Goal: Transaction & Acquisition: Purchase product/service

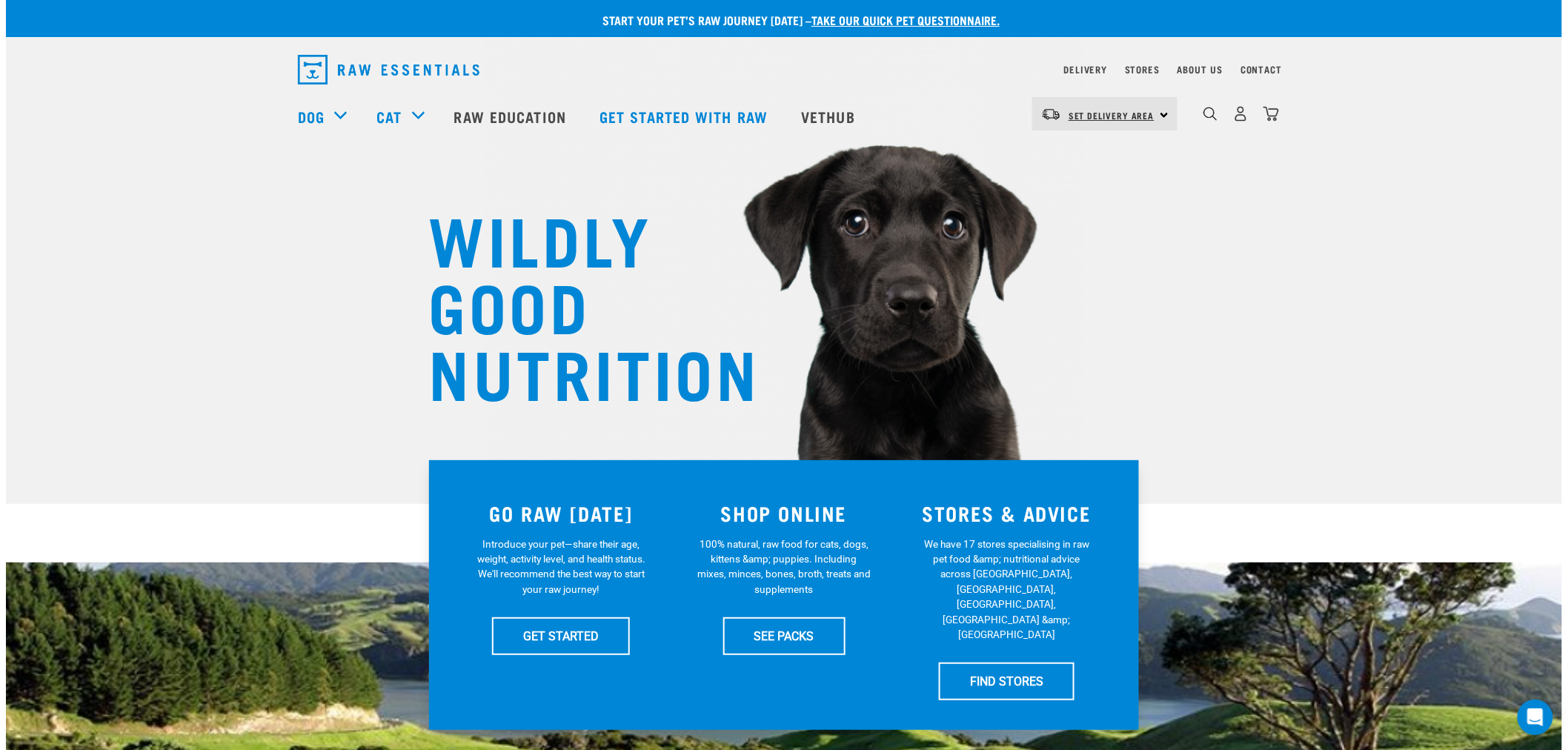
click at [1093, 116] on span "Set Delivery Area" at bounding box center [1111, 115] width 86 height 6
click at [1086, 193] on link "[GEOGRAPHIC_DATA]" at bounding box center [1103, 188] width 142 height 32
click at [1243, 110] on img "dropdown navigation" at bounding box center [1241, 114] width 16 height 16
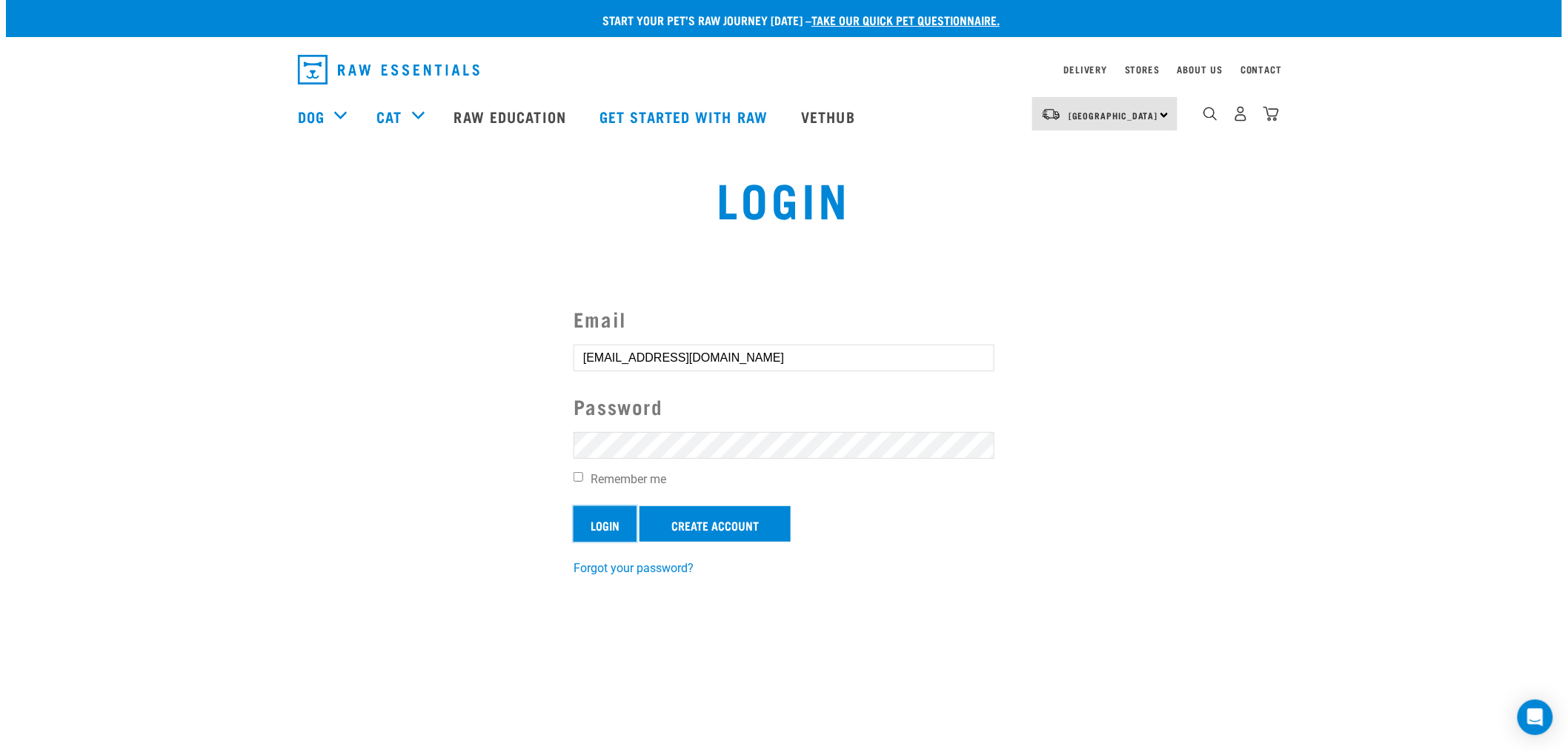
click at [604, 530] on input "Login" at bounding box center [606, 524] width 63 height 36
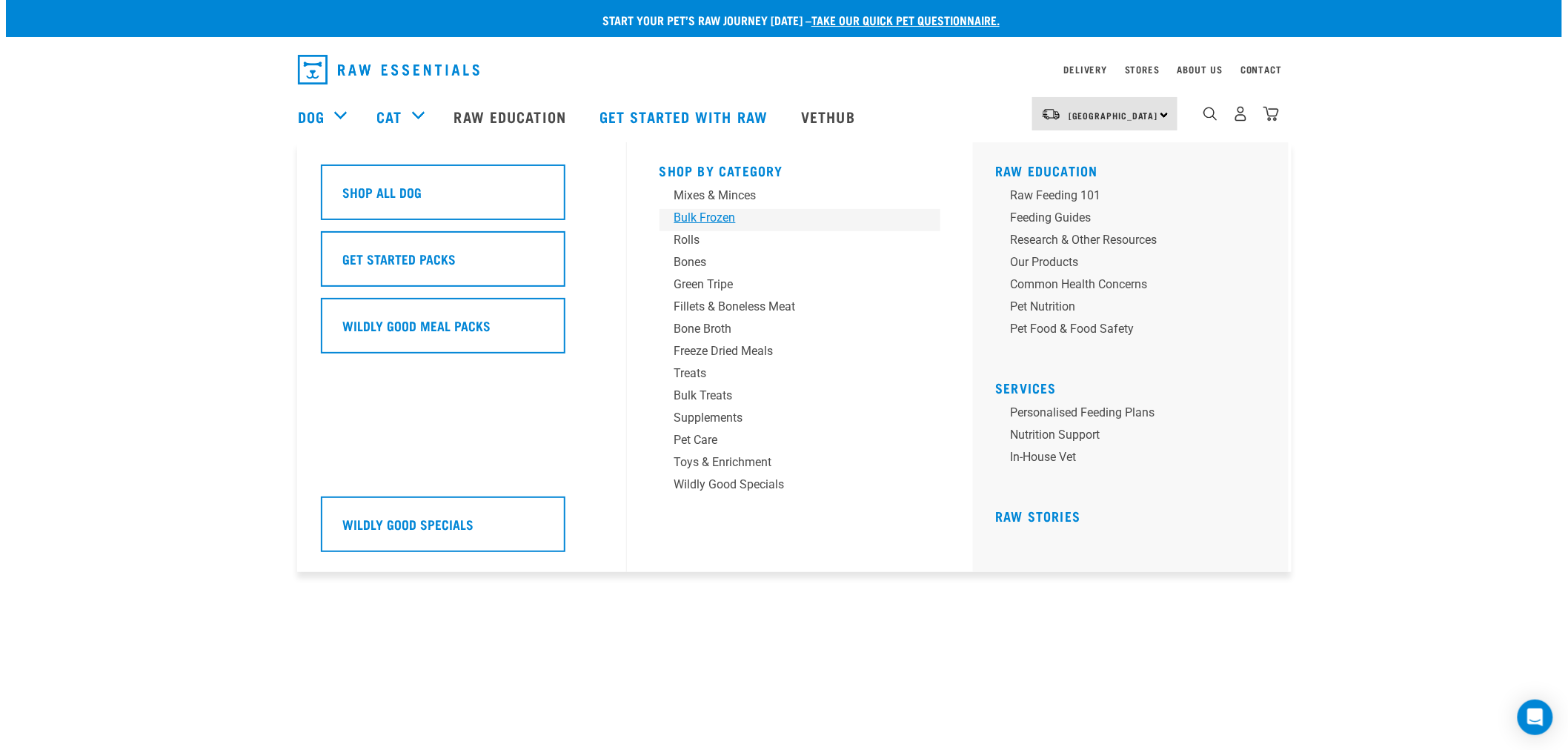
click at [708, 210] on div "Bulk Frozen" at bounding box center [790, 218] width 231 height 17
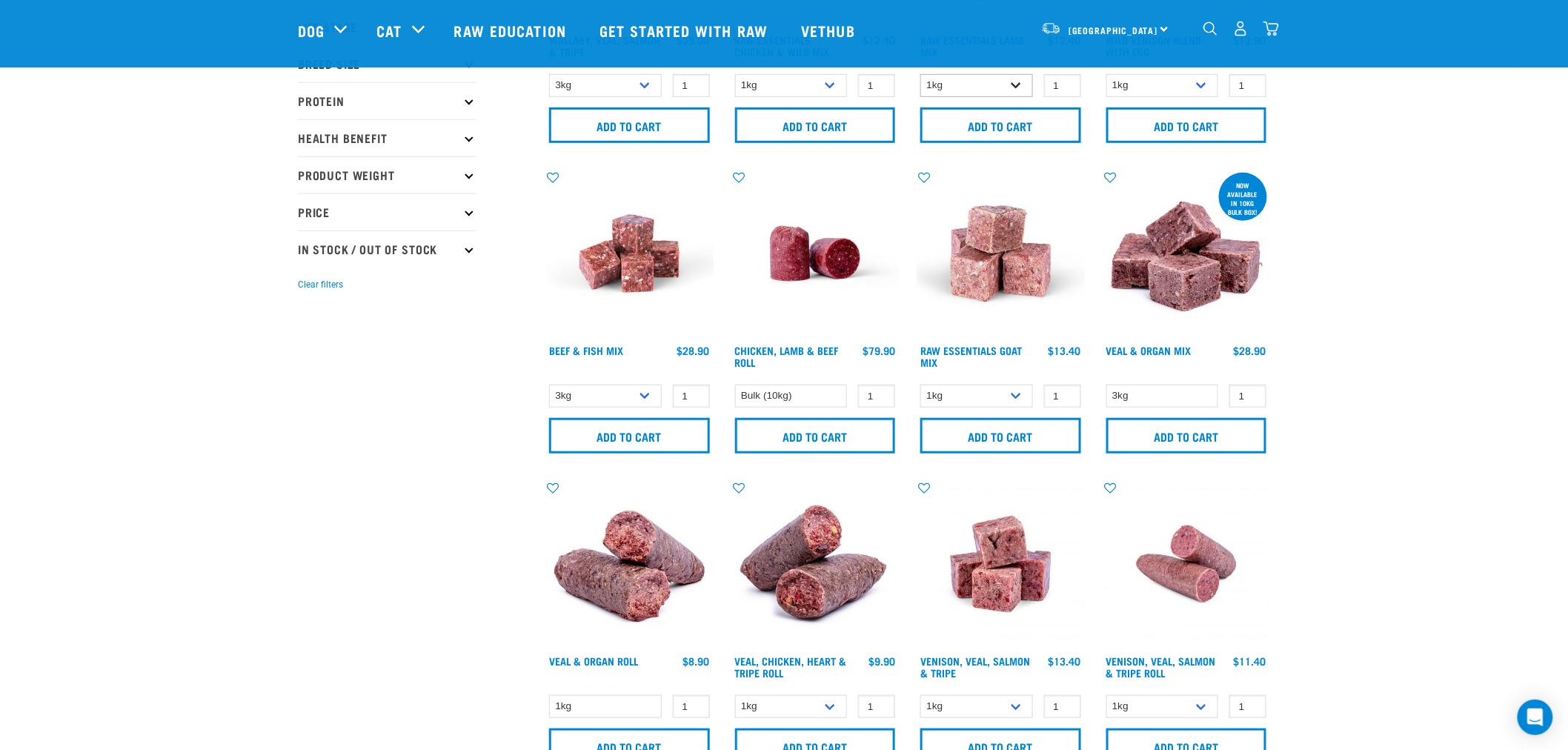
scroll to position [329, 0]
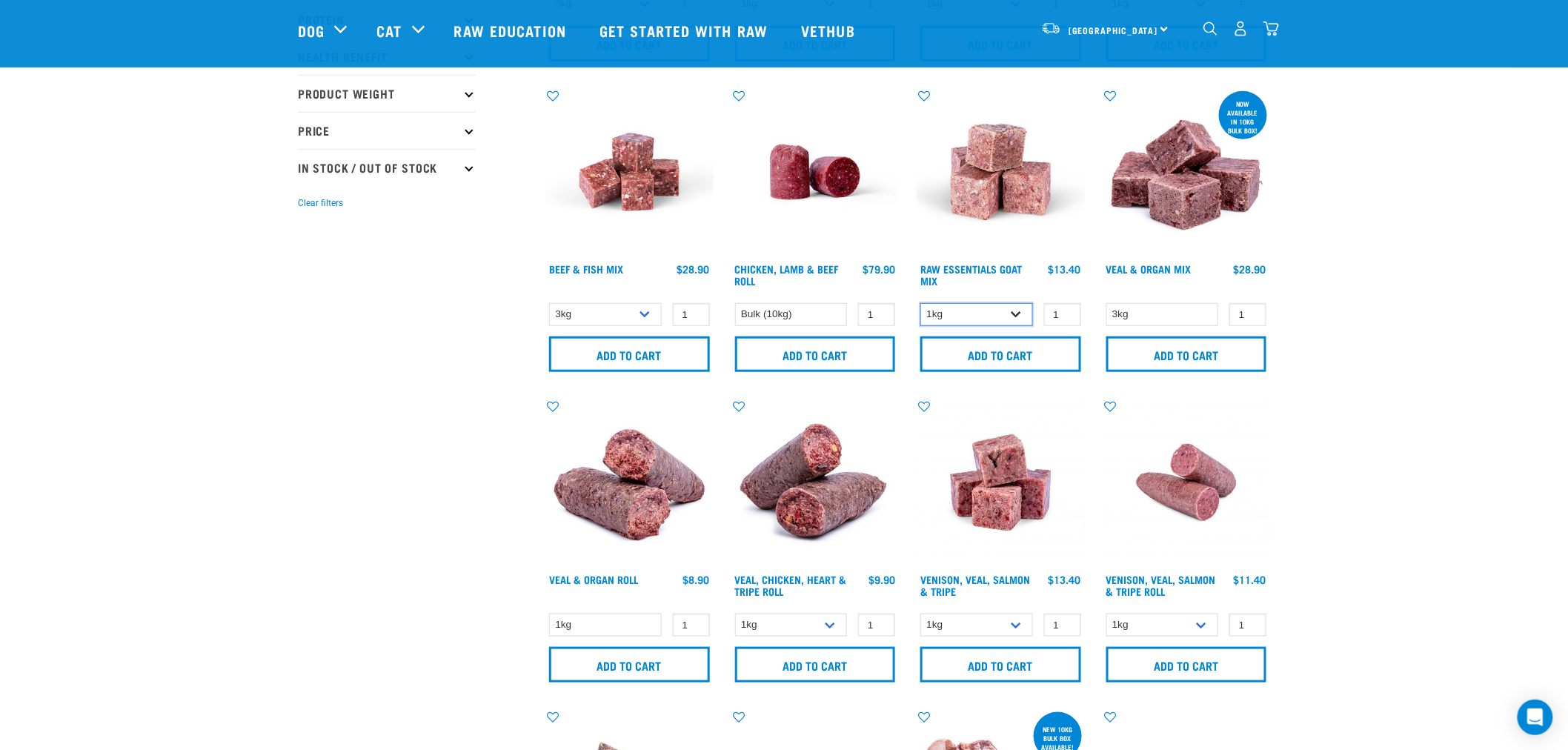
click at [1017, 308] on select "1kg 3kg Bulk (10kg)" at bounding box center [977, 314] width 112 height 23
select select "337219"
click at [921, 303] on select "1kg 3kg Bulk (10kg)" at bounding box center [977, 314] width 112 height 23
click at [1065, 309] on input "2" at bounding box center [1062, 314] width 37 height 23
click at [1065, 309] on input "3" at bounding box center [1062, 314] width 37 height 23
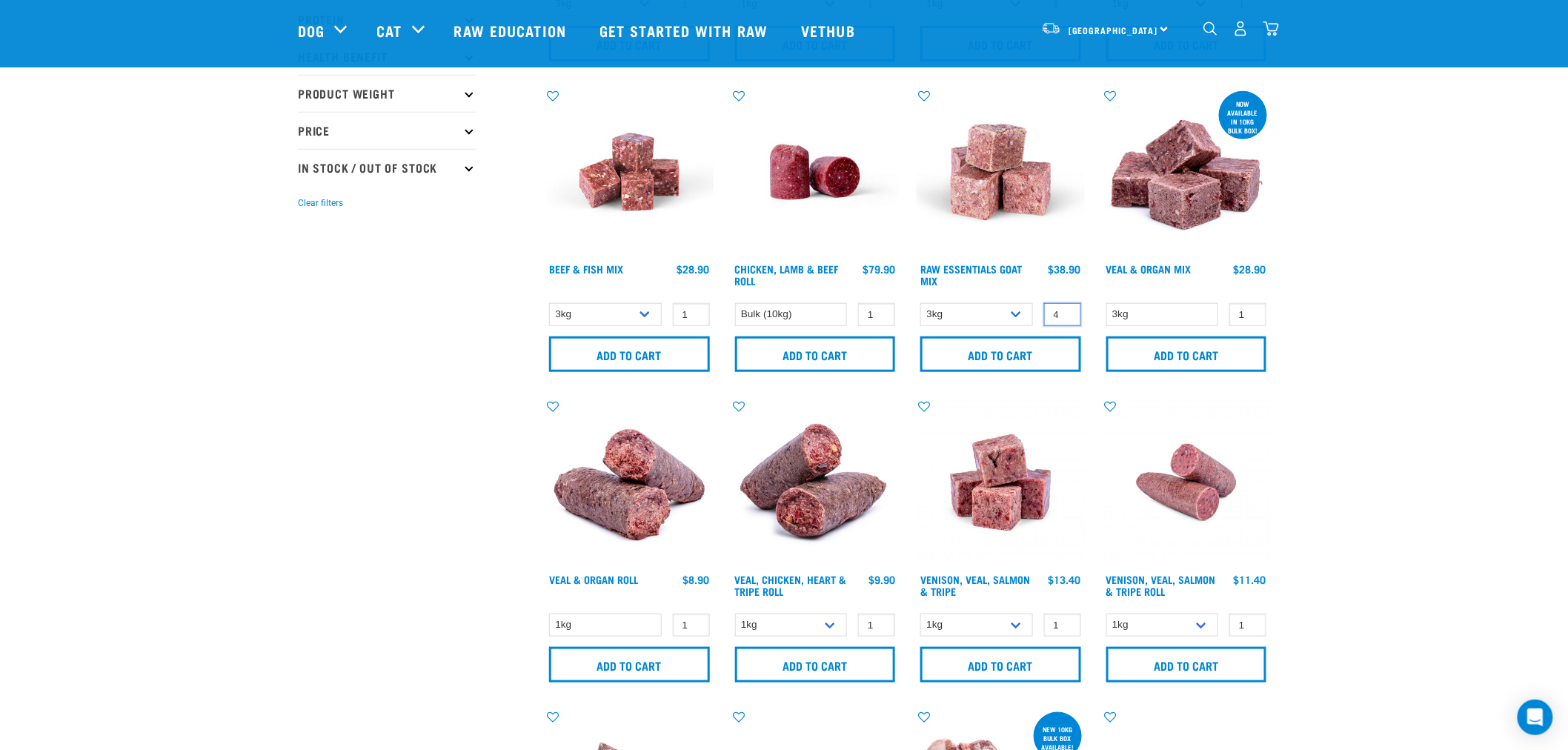
click at [1065, 309] on input "4" at bounding box center [1062, 314] width 37 height 23
click at [1065, 309] on input "5" at bounding box center [1062, 314] width 37 height 23
click at [1065, 309] on input "6" at bounding box center [1062, 314] width 37 height 23
click at [1065, 309] on input "7" at bounding box center [1062, 314] width 37 height 23
click at [1065, 309] on input "8" at bounding box center [1062, 314] width 37 height 23
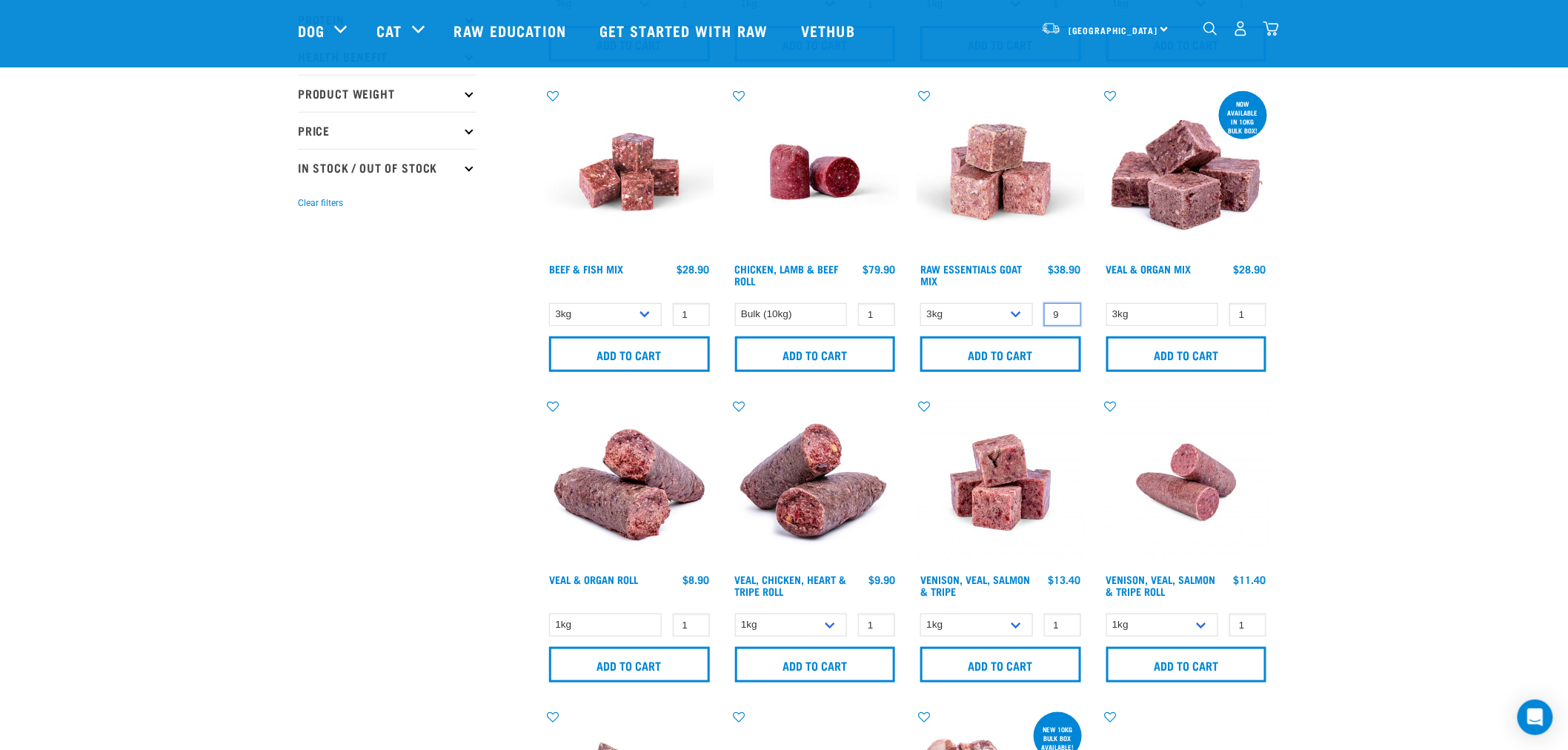
click at [1065, 309] on input "9" at bounding box center [1062, 314] width 37 height 23
type input "10"
click at [1065, 309] on input "10" at bounding box center [1062, 314] width 37 height 23
click at [1006, 358] on input "Add to cart" at bounding box center [1000, 354] width 161 height 36
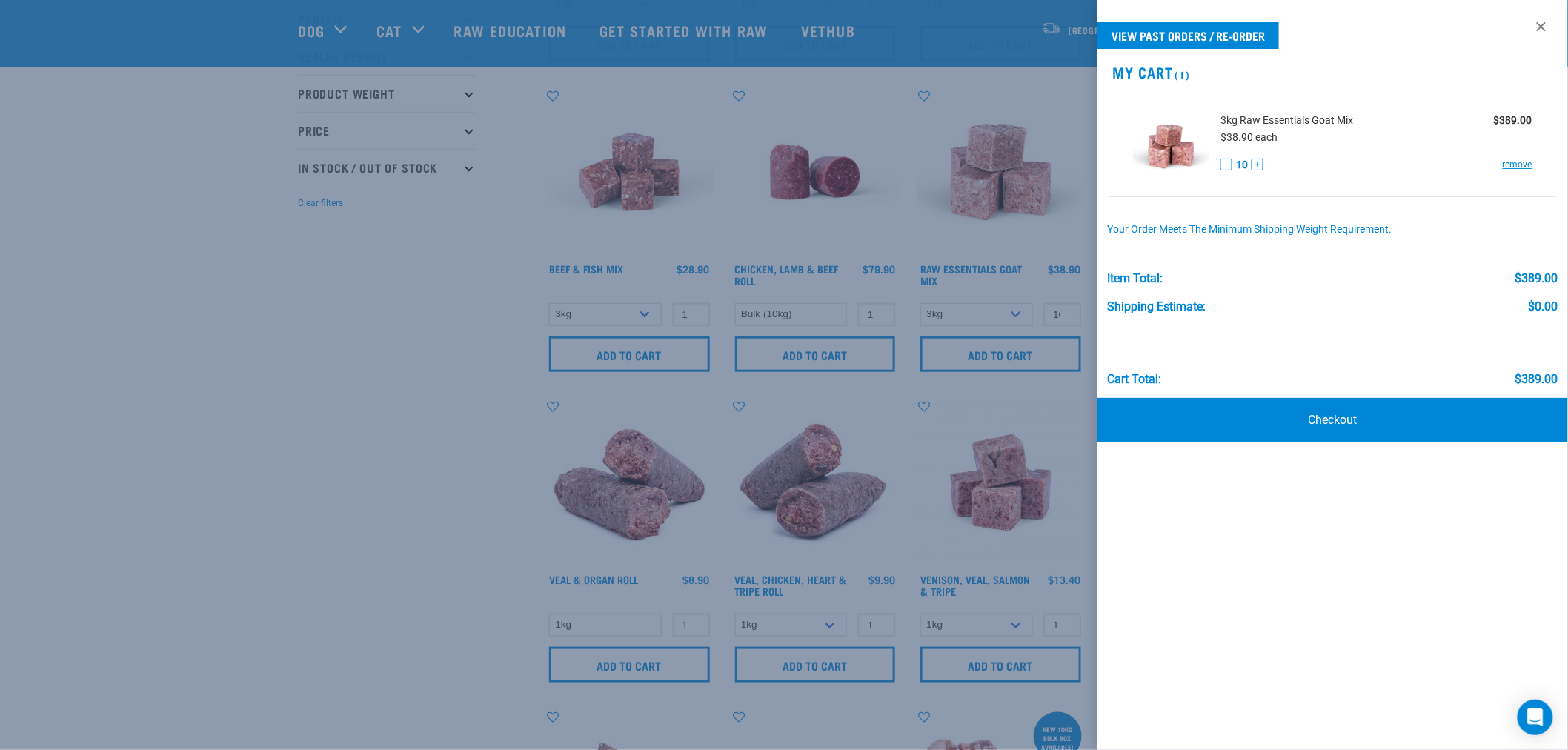
click at [301, 356] on div at bounding box center [784, 375] width 1568 height 750
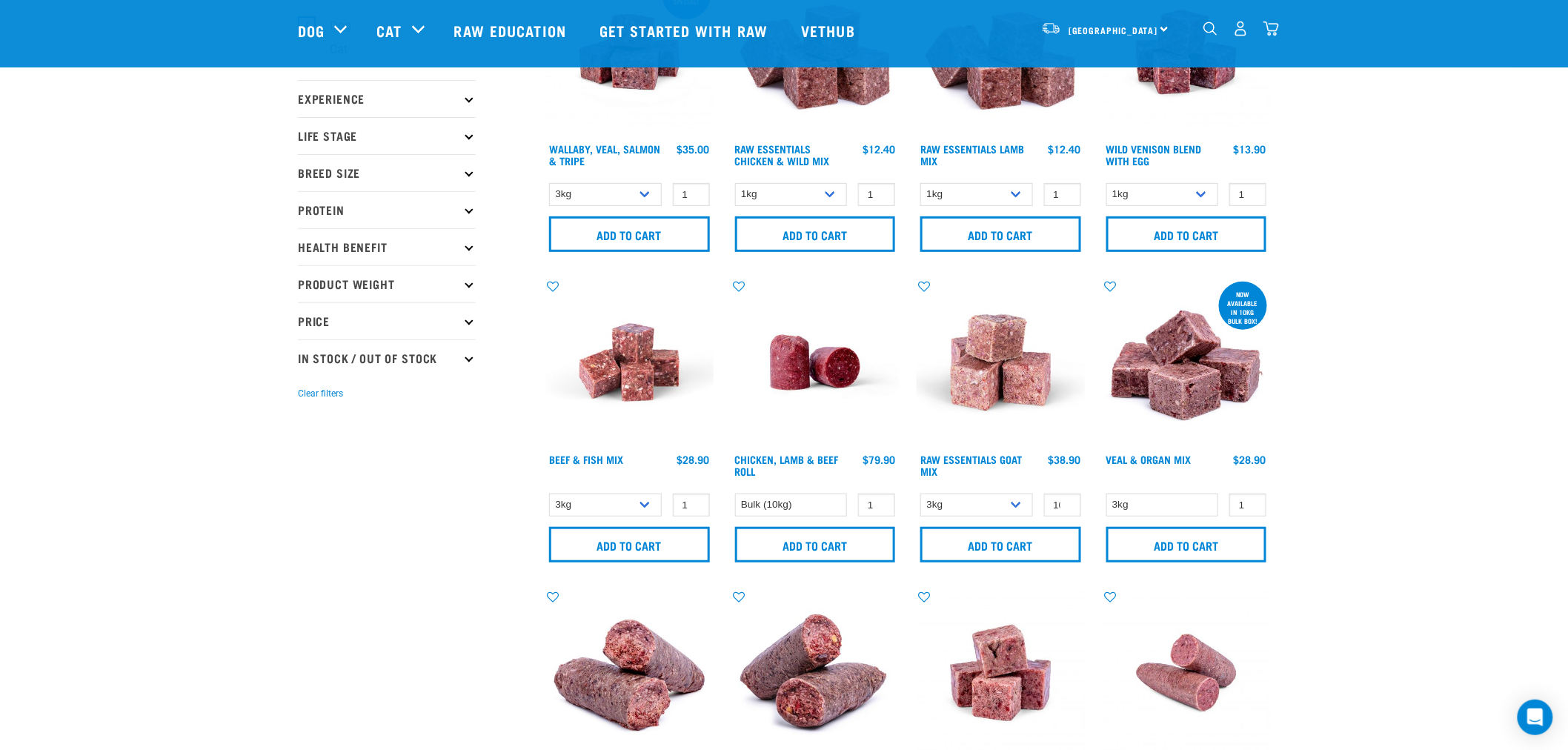
scroll to position [165, 0]
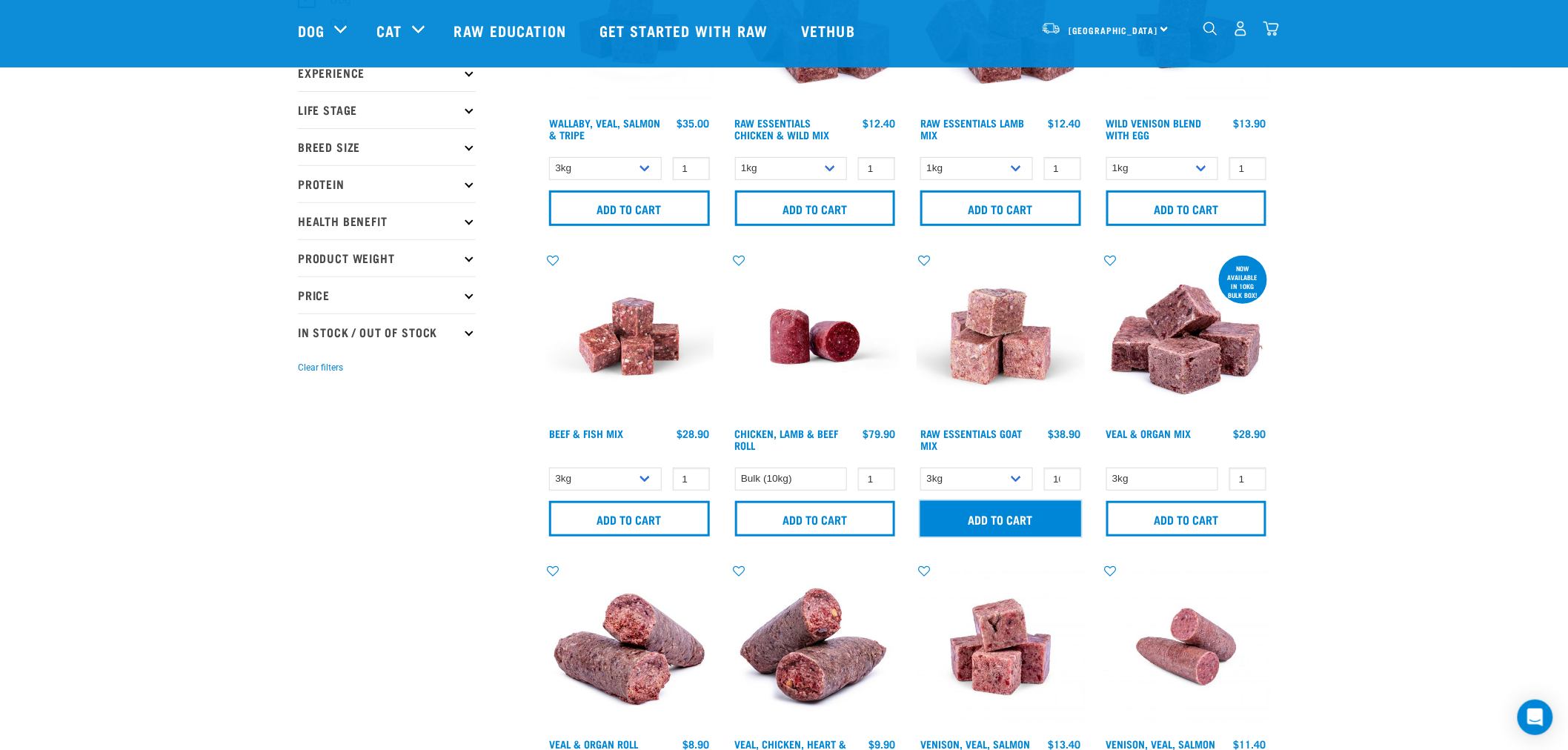
click at [1012, 514] on input "Add to cart" at bounding box center [1000, 518] width 161 height 36
click at [68, 379] on button "delete" at bounding box center [60, 374] width 15 height 15
click at [1273, 26] on img "dropdown navigation" at bounding box center [1271, 28] width 16 height 16
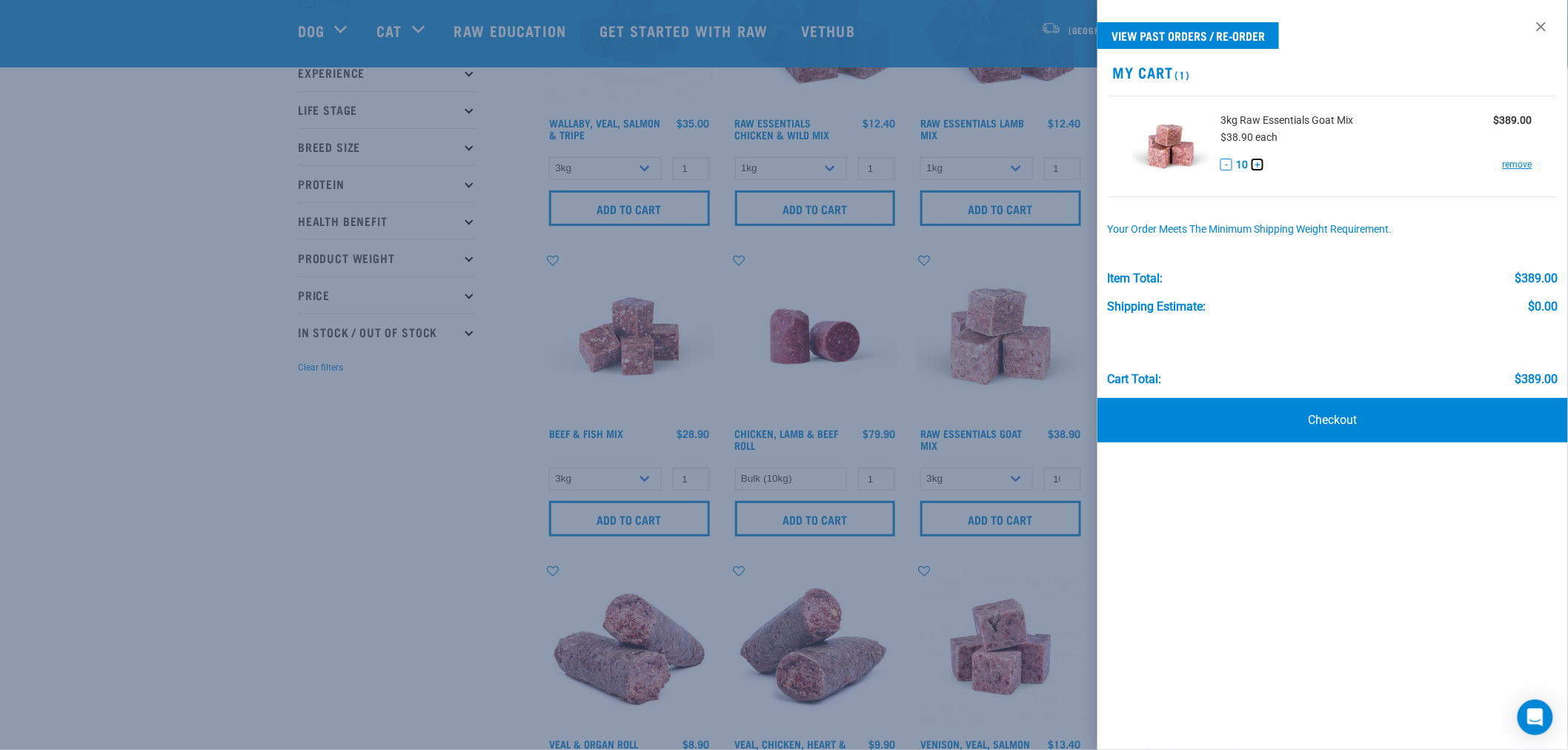
click at [1261, 164] on button "+" at bounding box center [1257, 164] width 12 height 12
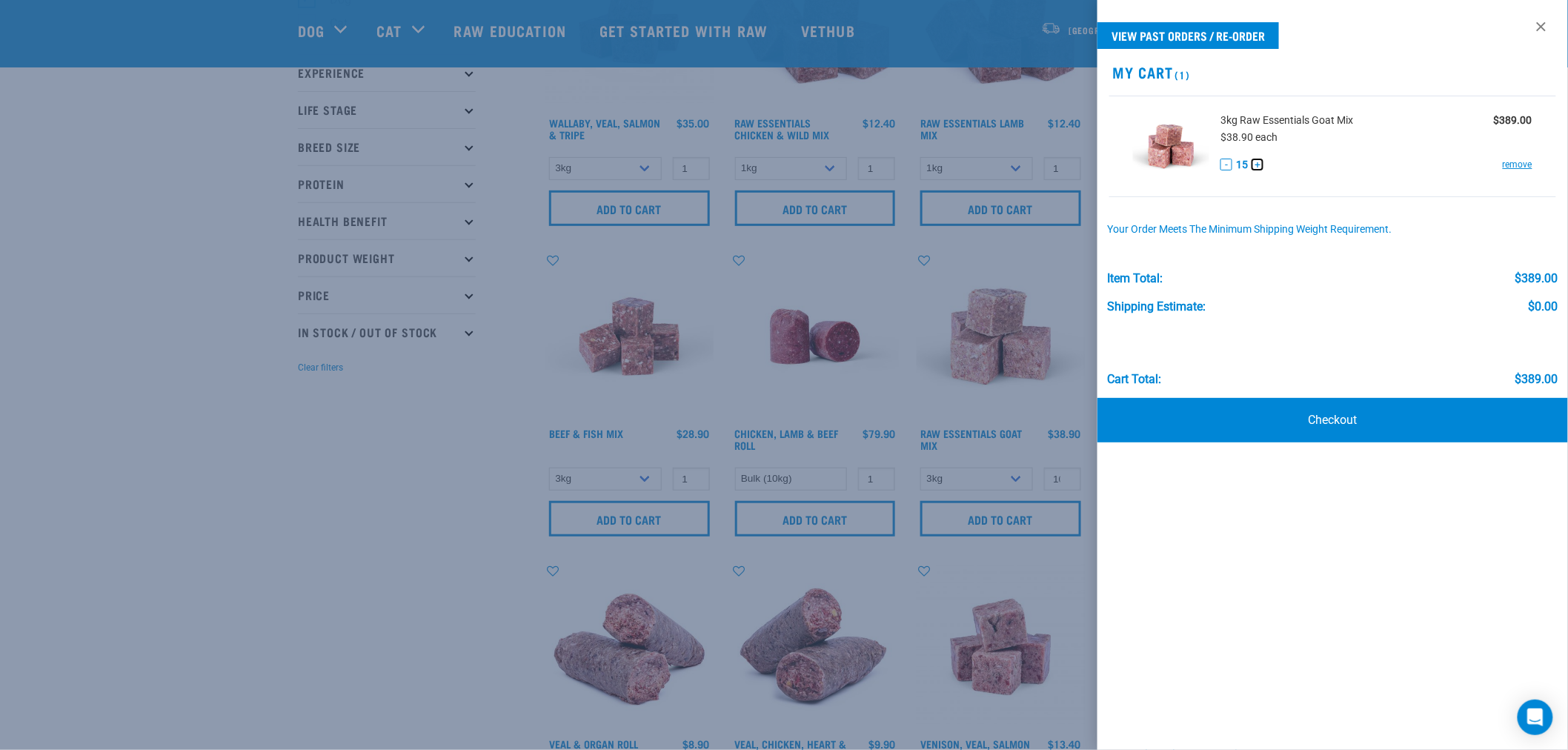
click at [1261, 164] on button "+" at bounding box center [1257, 164] width 12 height 12
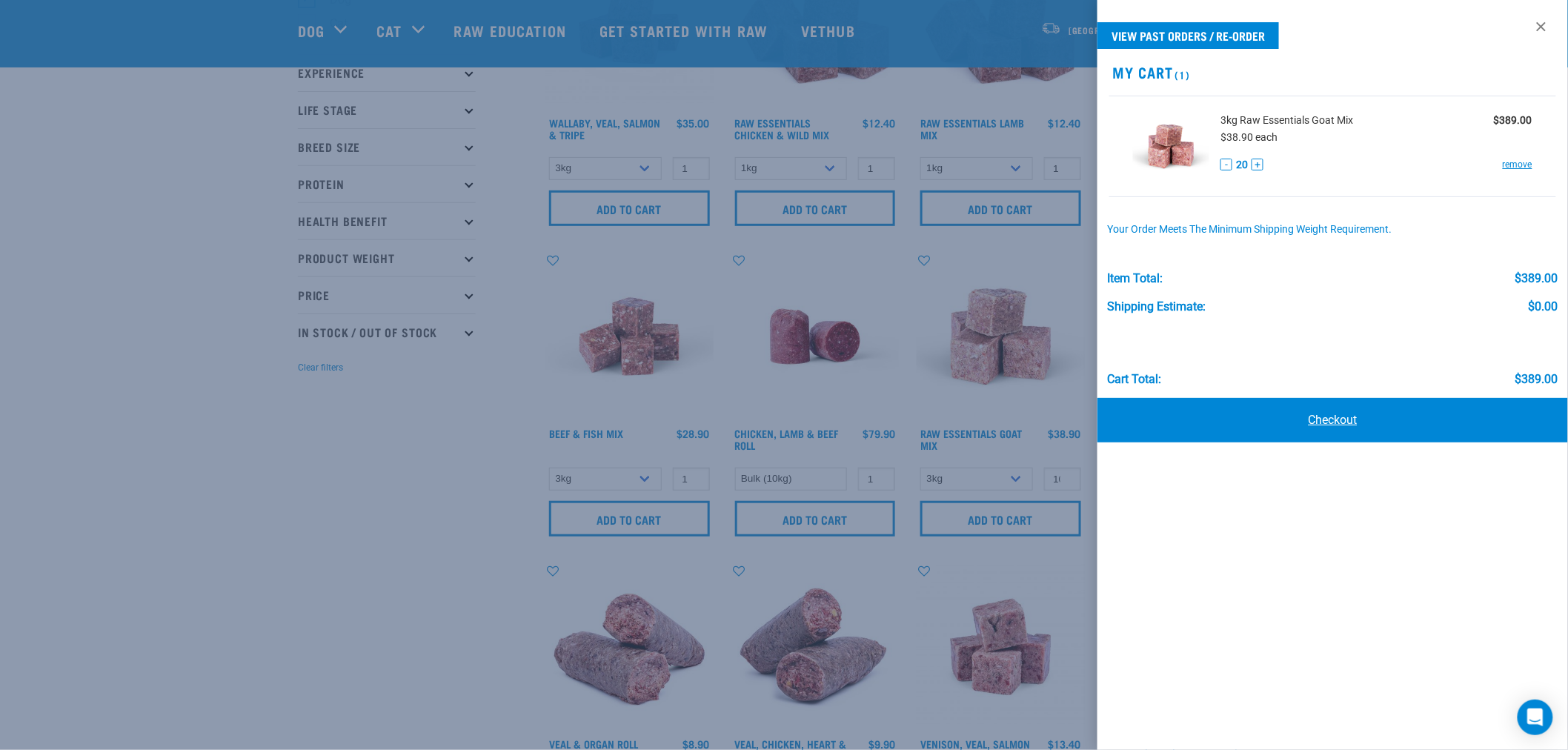
click at [1342, 413] on link "Checkout" at bounding box center [1333, 420] width 471 height 44
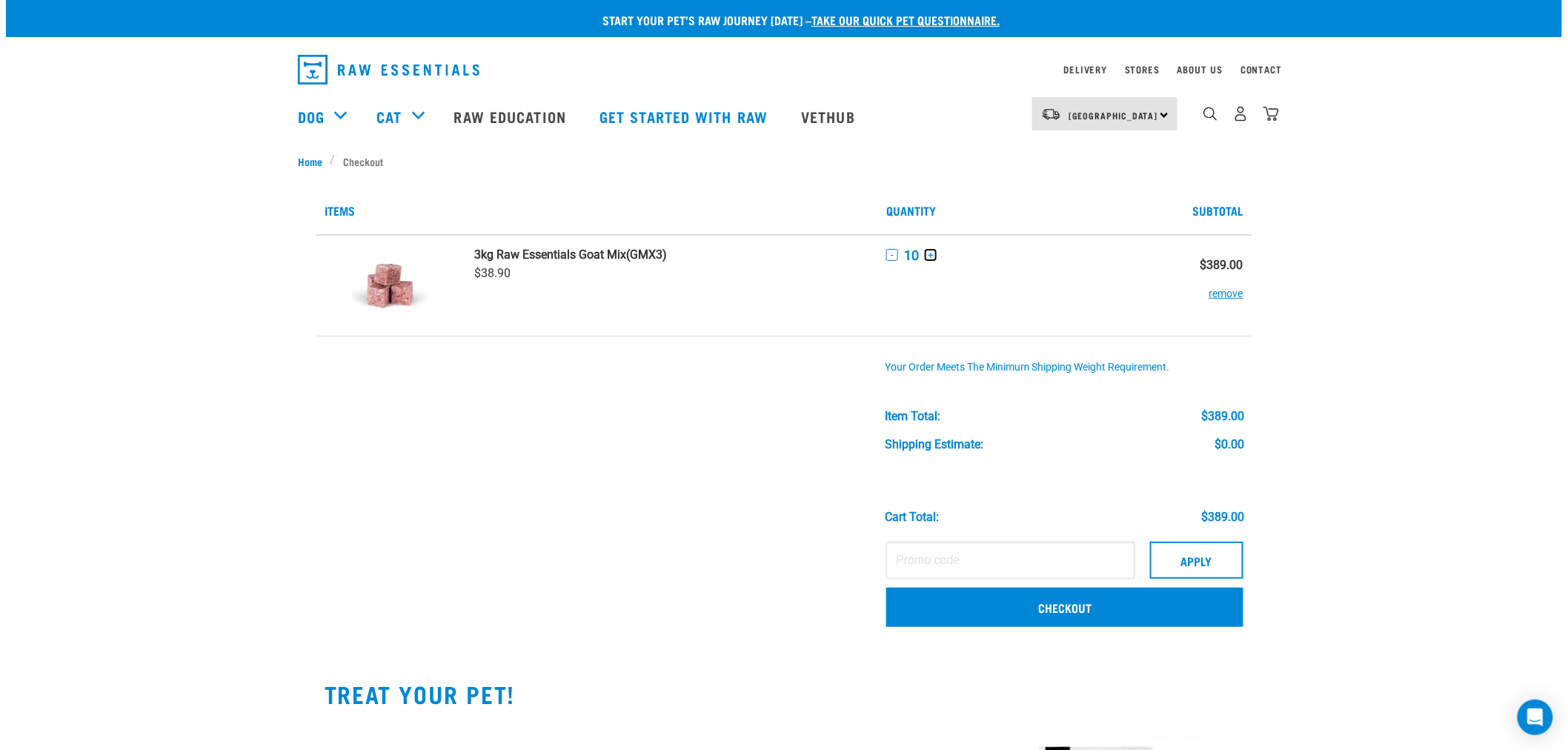
click at [932, 256] on button "+" at bounding box center [931, 255] width 12 height 12
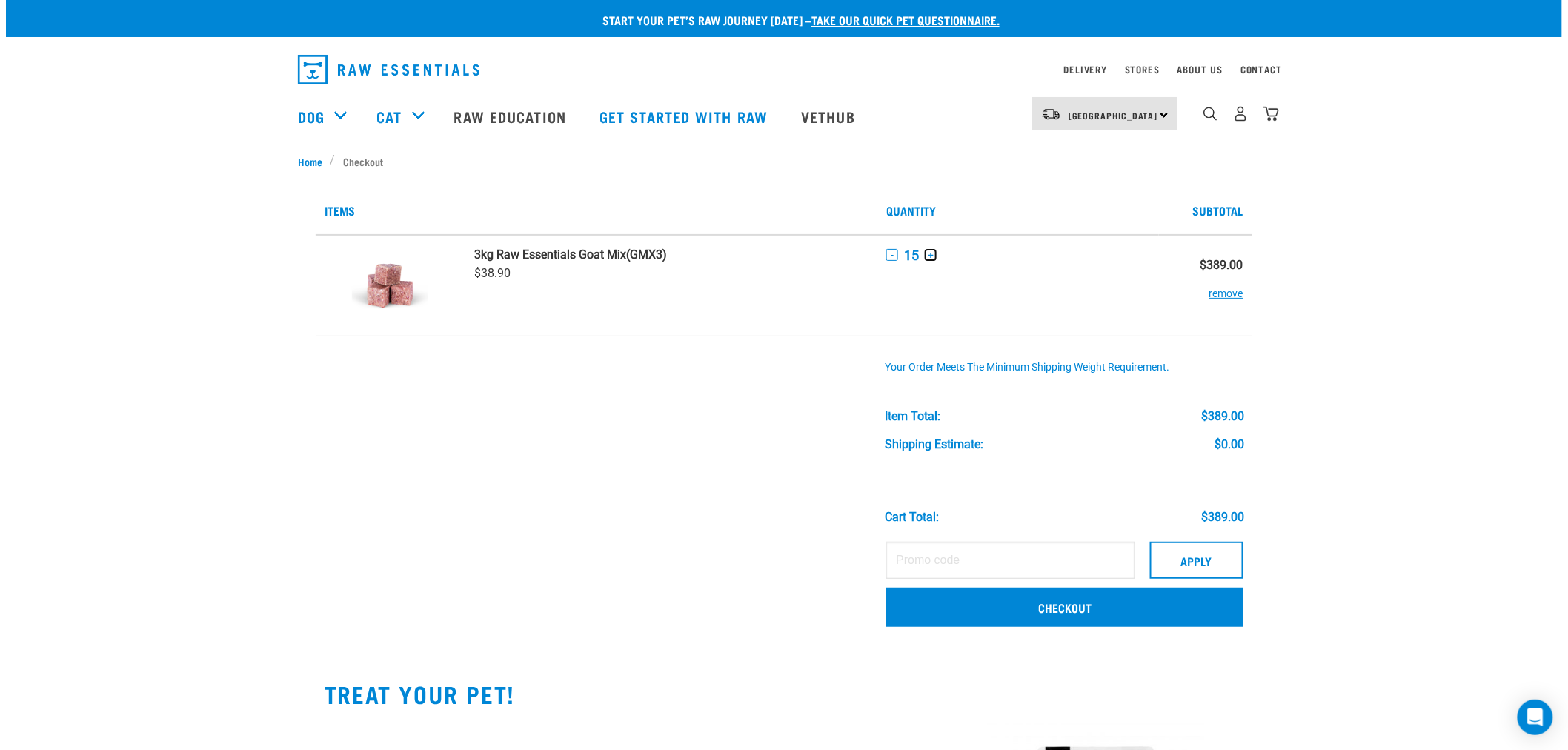
click at [932, 256] on button "+" at bounding box center [931, 255] width 12 height 12
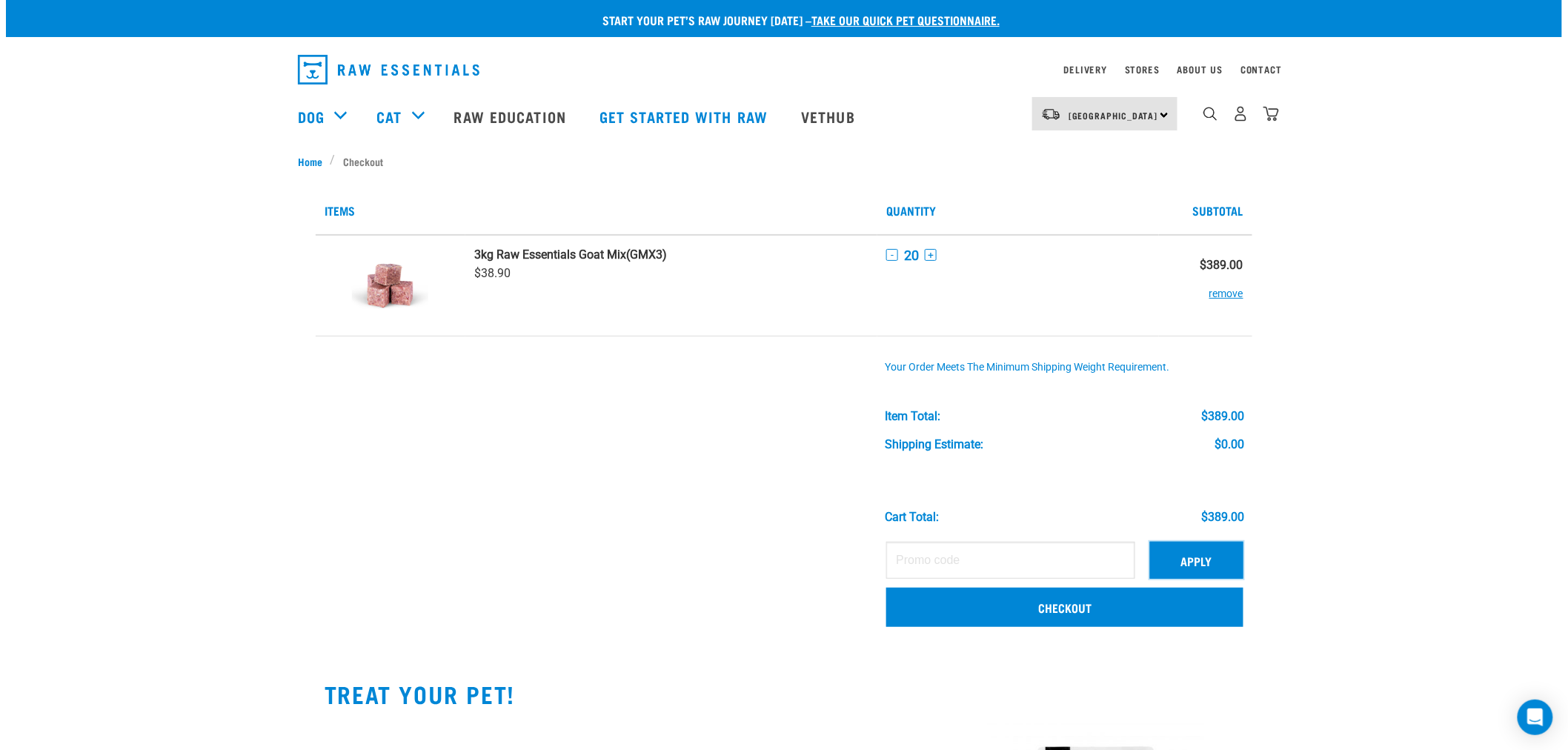
click at [1209, 551] on button "Apply" at bounding box center [1197, 559] width 93 height 37
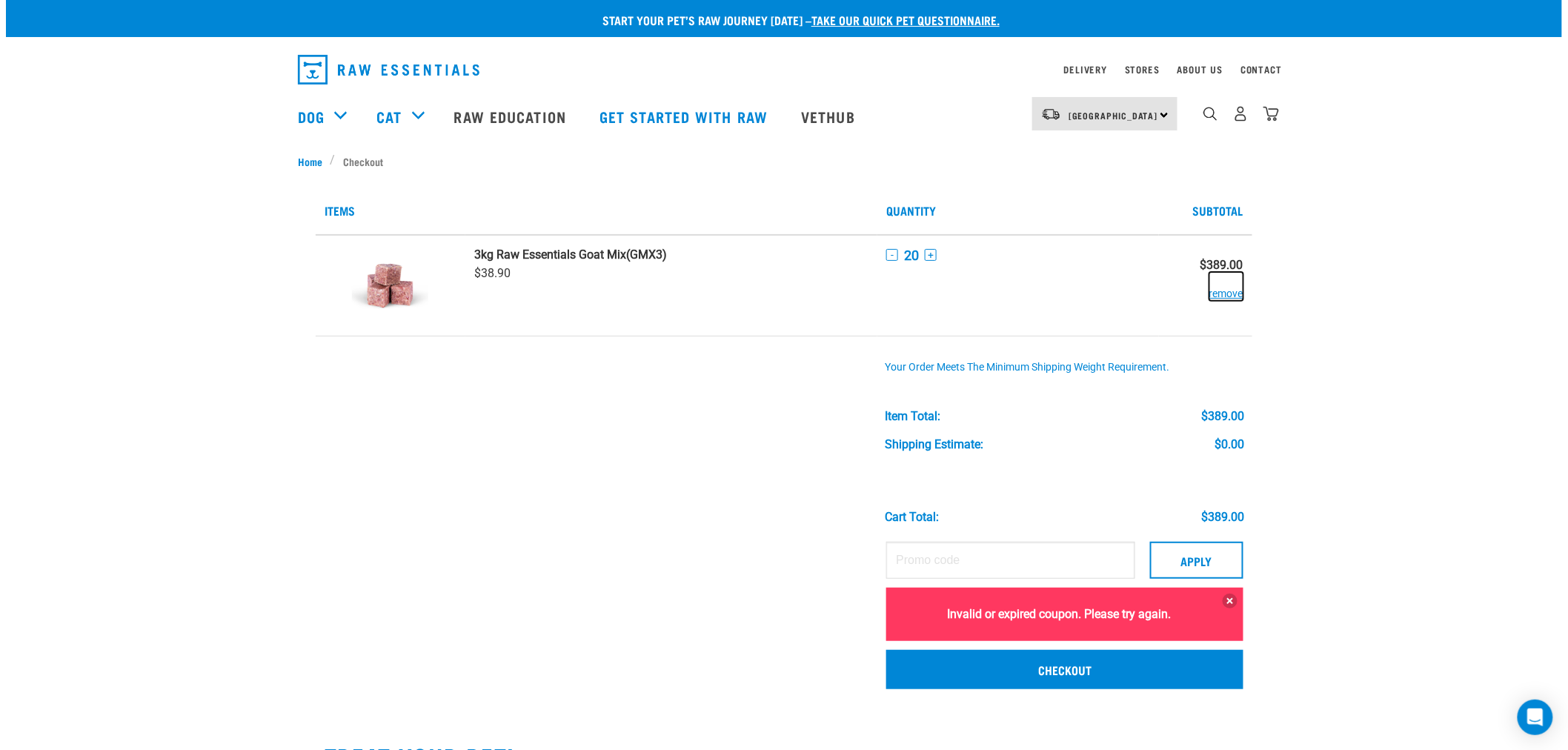
click at [1224, 297] on button "remove" at bounding box center [1226, 286] width 34 height 29
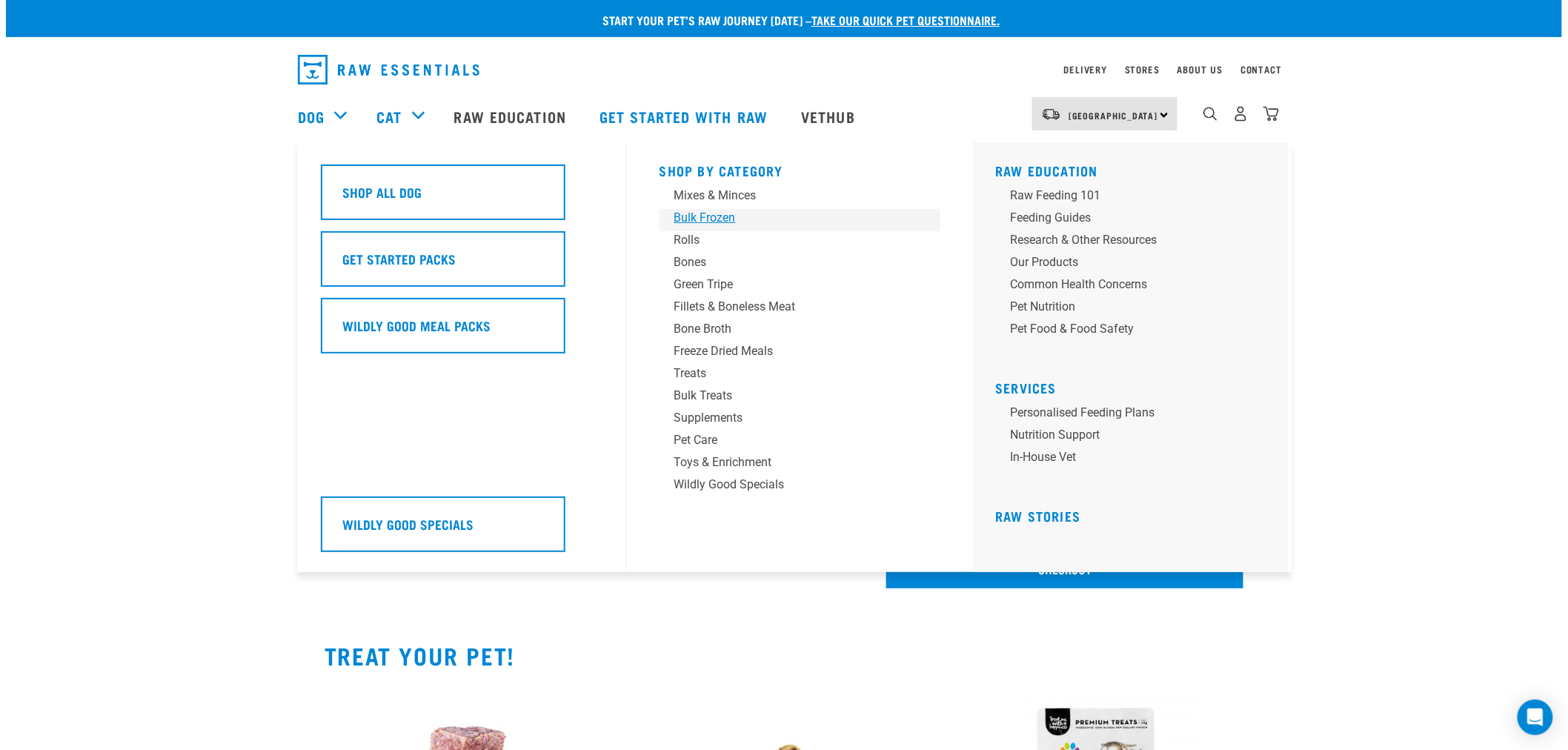
click at [727, 211] on div "Bulk Frozen" at bounding box center [790, 218] width 231 height 17
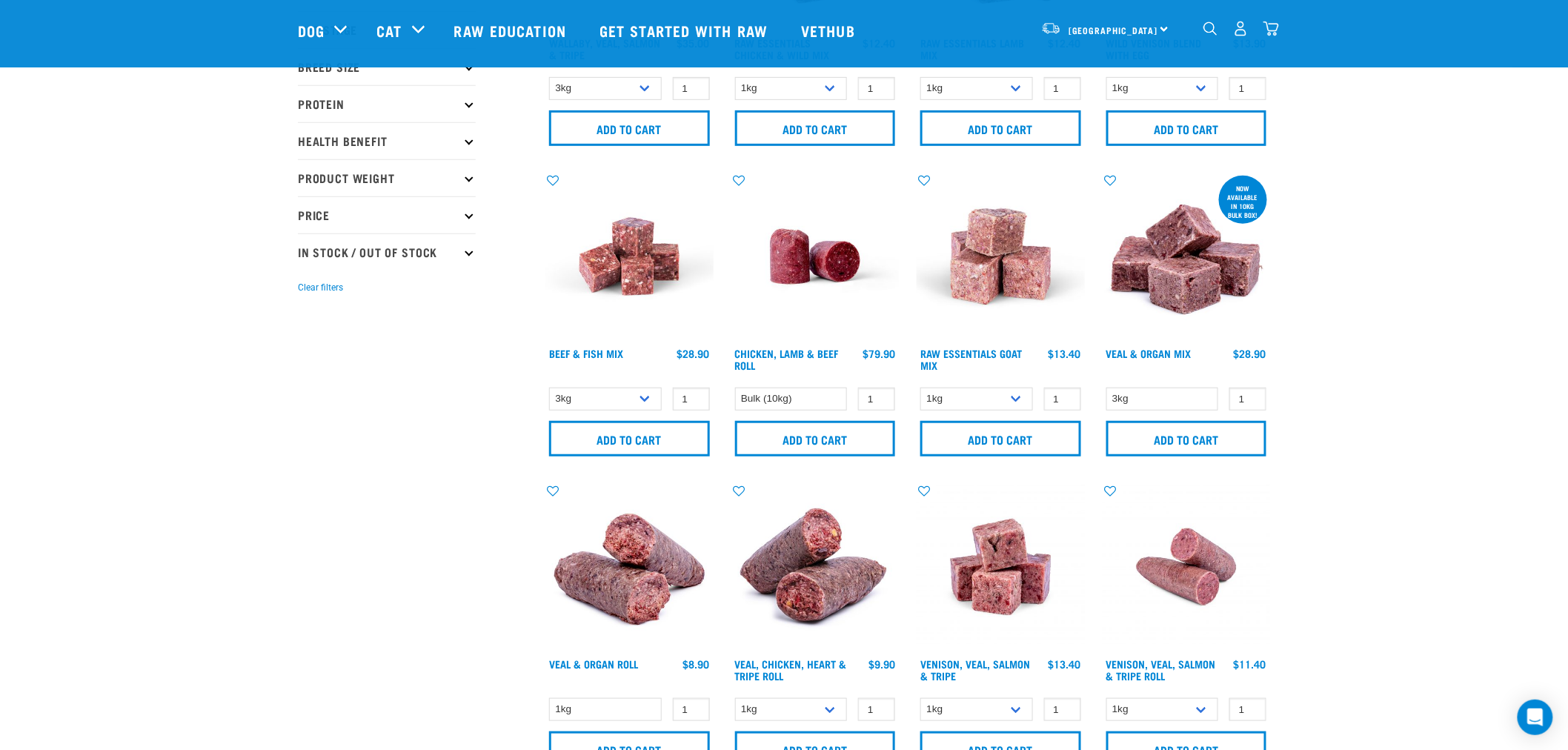
scroll to position [247, 0]
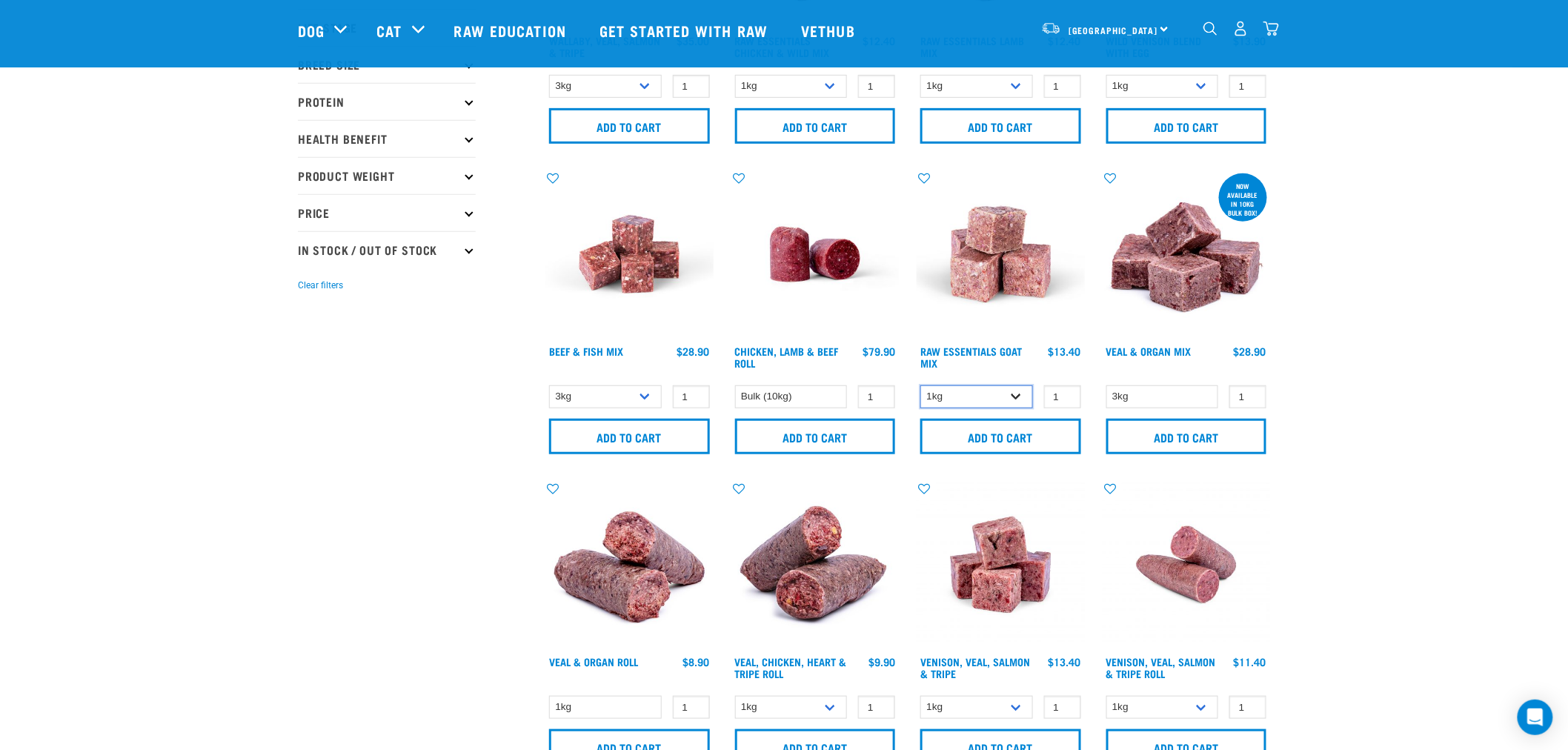
drag, startPoint x: 1018, startPoint y: 398, endPoint x: 1011, endPoint y: 402, distance: 8.1
click at [1018, 398] on select "1kg 3kg Bulk (10kg)" at bounding box center [977, 396] width 112 height 23
select select "337219"
click at [921, 385] on select "1kg 3kg Bulk (10kg)" at bounding box center [977, 396] width 112 height 23
click at [1056, 398] on input "1" at bounding box center [1062, 396] width 37 height 23
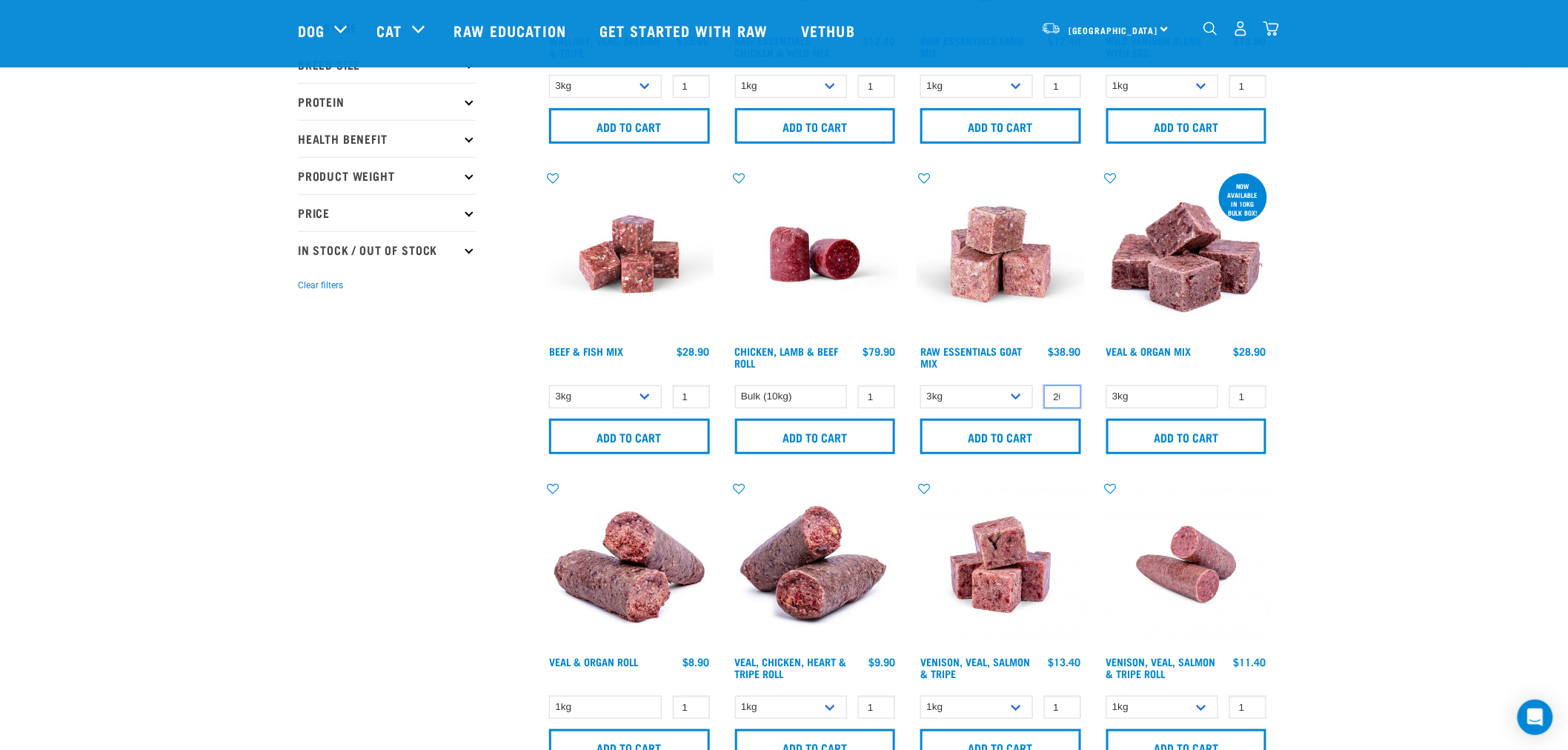
scroll to position [0, 4]
type input "20"
click at [1038, 425] on input "Add to cart" at bounding box center [1000, 436] width 161 height 36
click at [68, 378] on button "delete" at bounding box center [60, 374] width 15 height 15
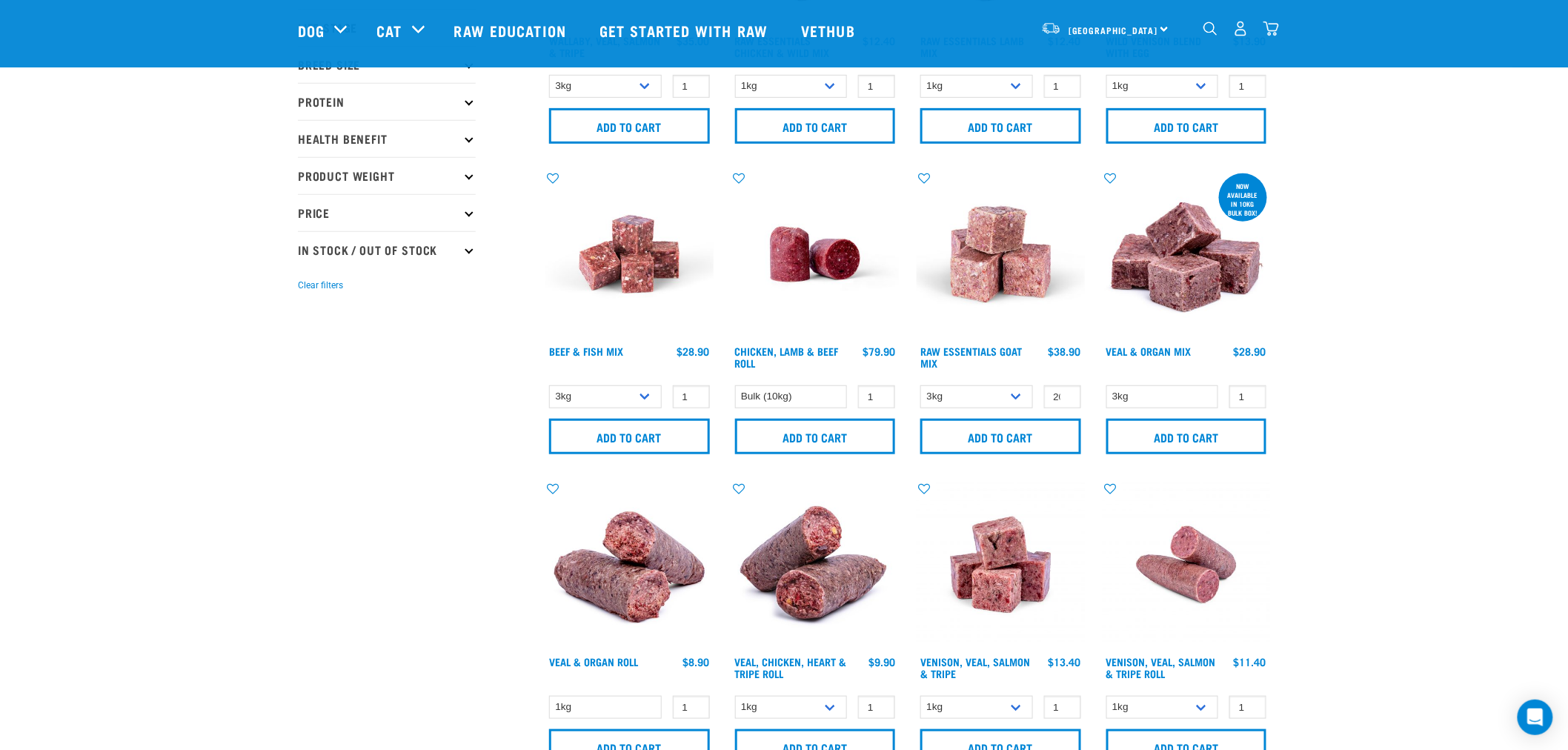
click at [1271, 35] on img "dropdown navigation" at bounding box center [1271, 28] width 16 height 16
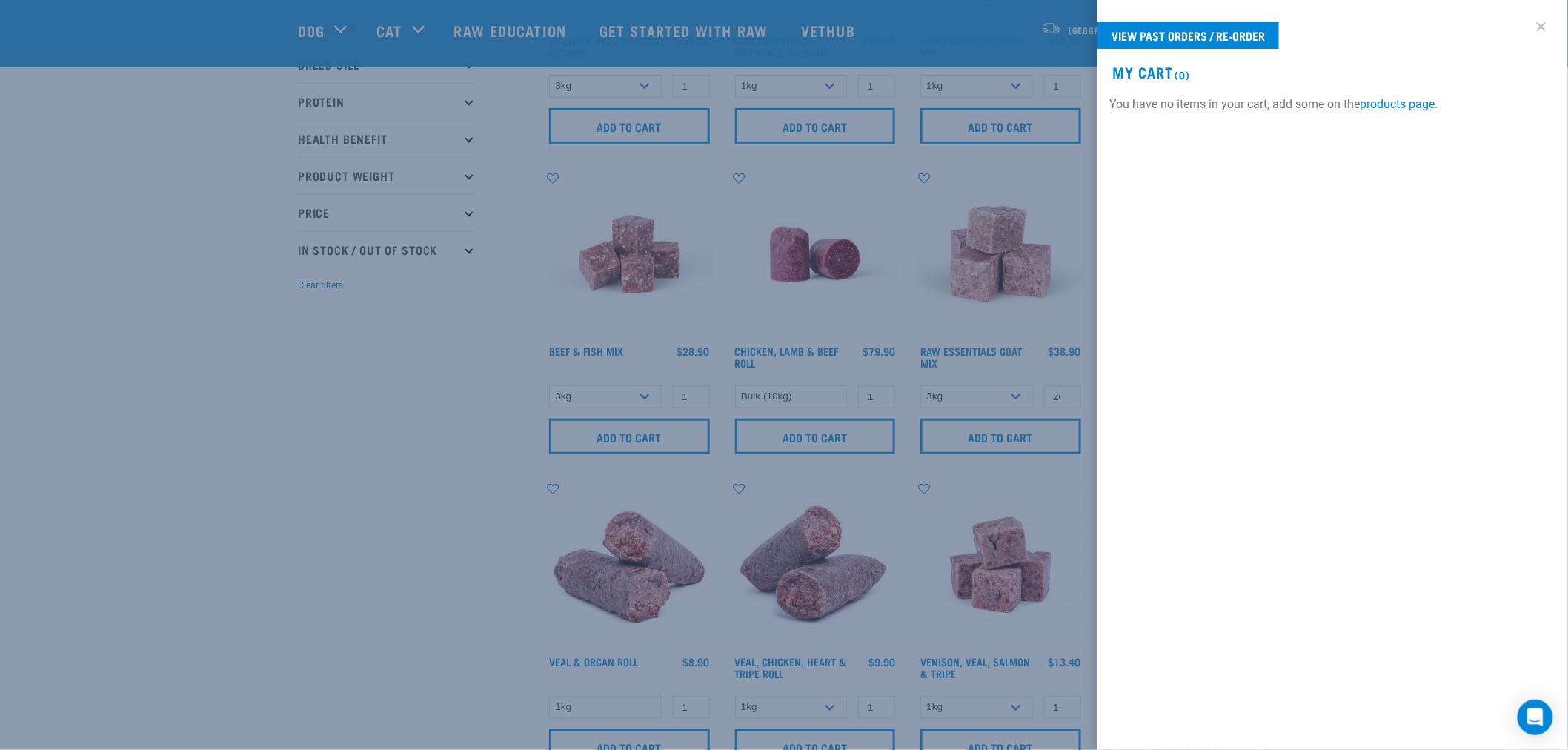
click at [1552, 28] on link at bounding box center [1542, 27] width 24 height 24
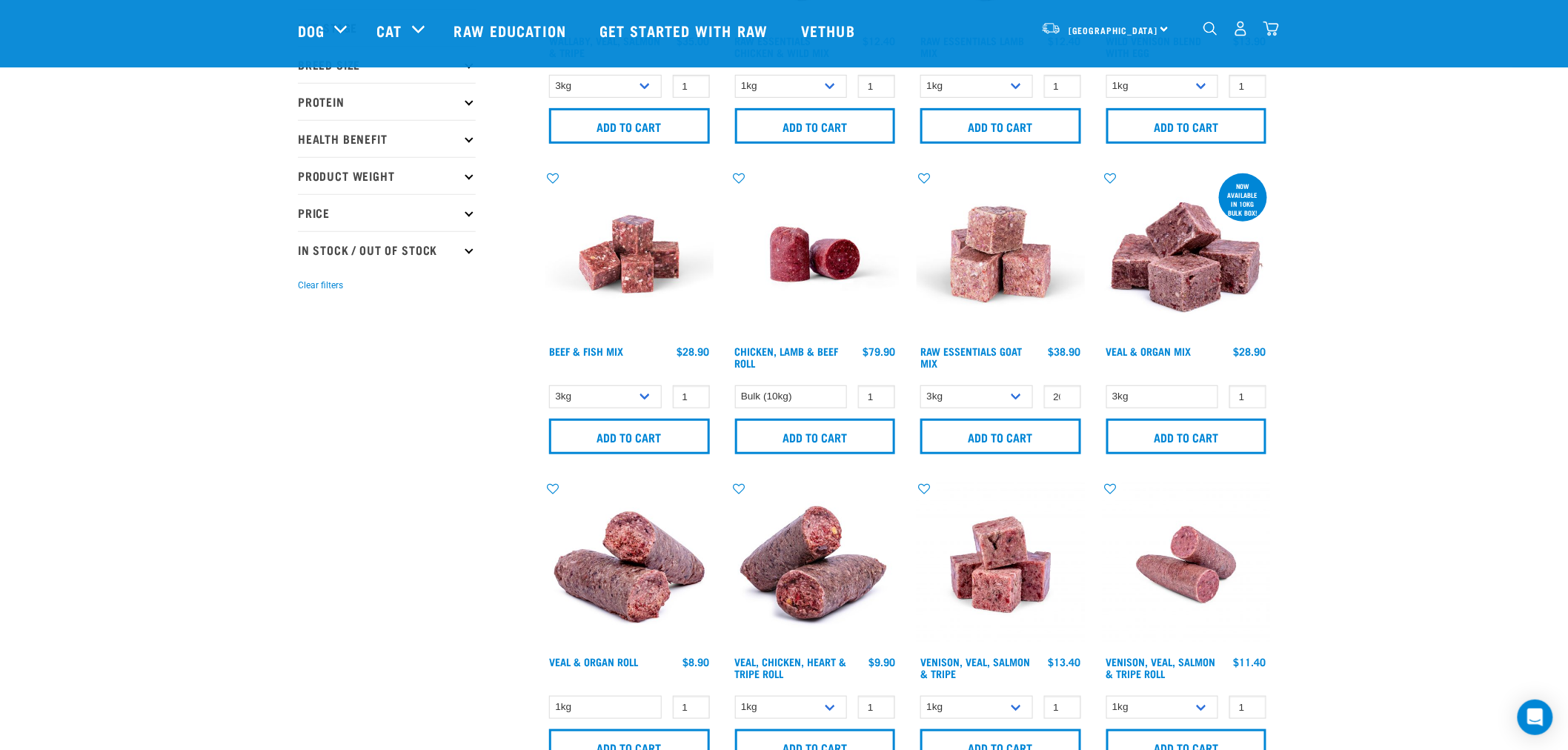
click at [1243, 28] on img "dropdown navigation" at bounding box center [1241, 28] width 16 height 16
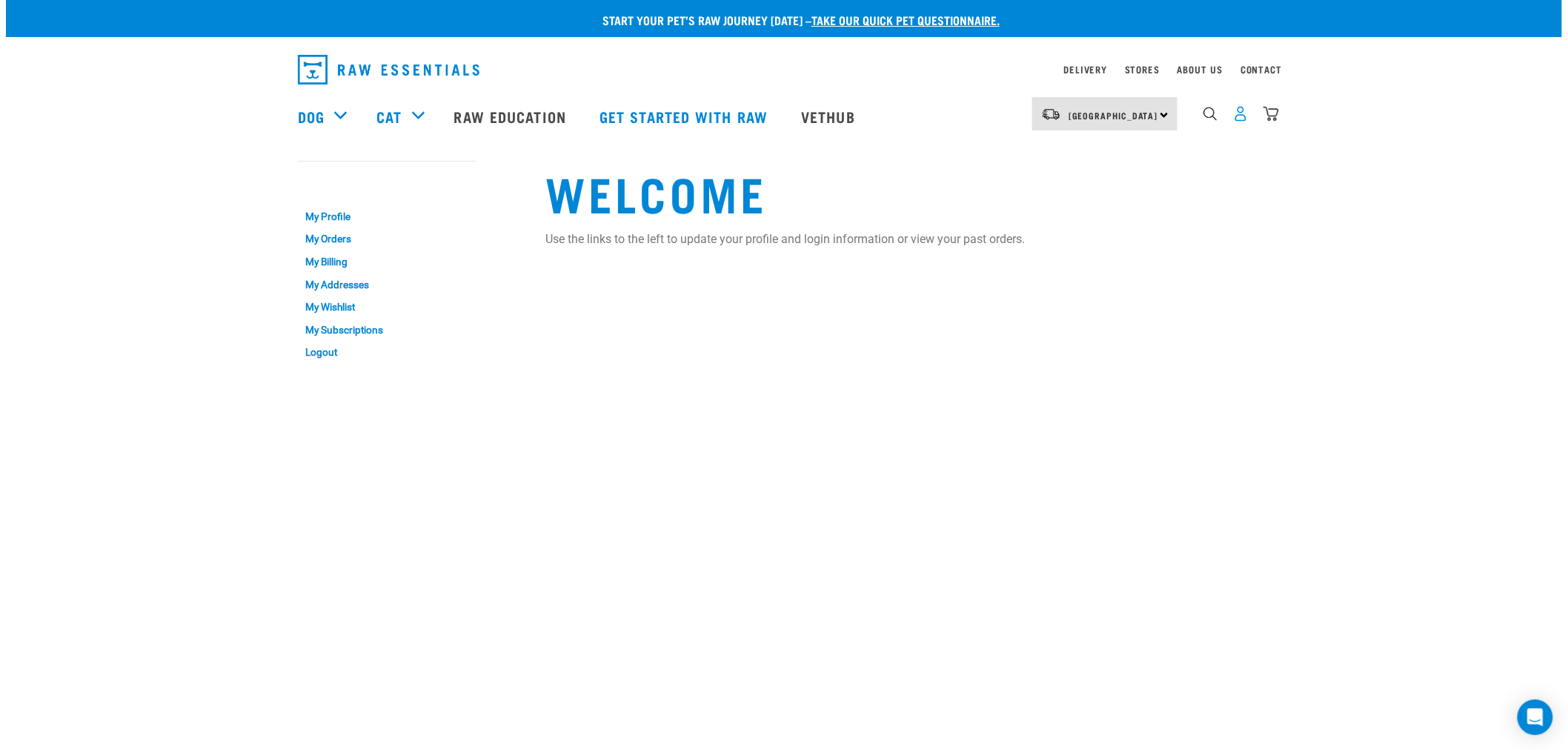
click at [1243, 117] on img "dropdown navigation" at bounding box center [1241, 114] width 16 height 16
